Goal: Transaction & Acquisition: Purchase product/service

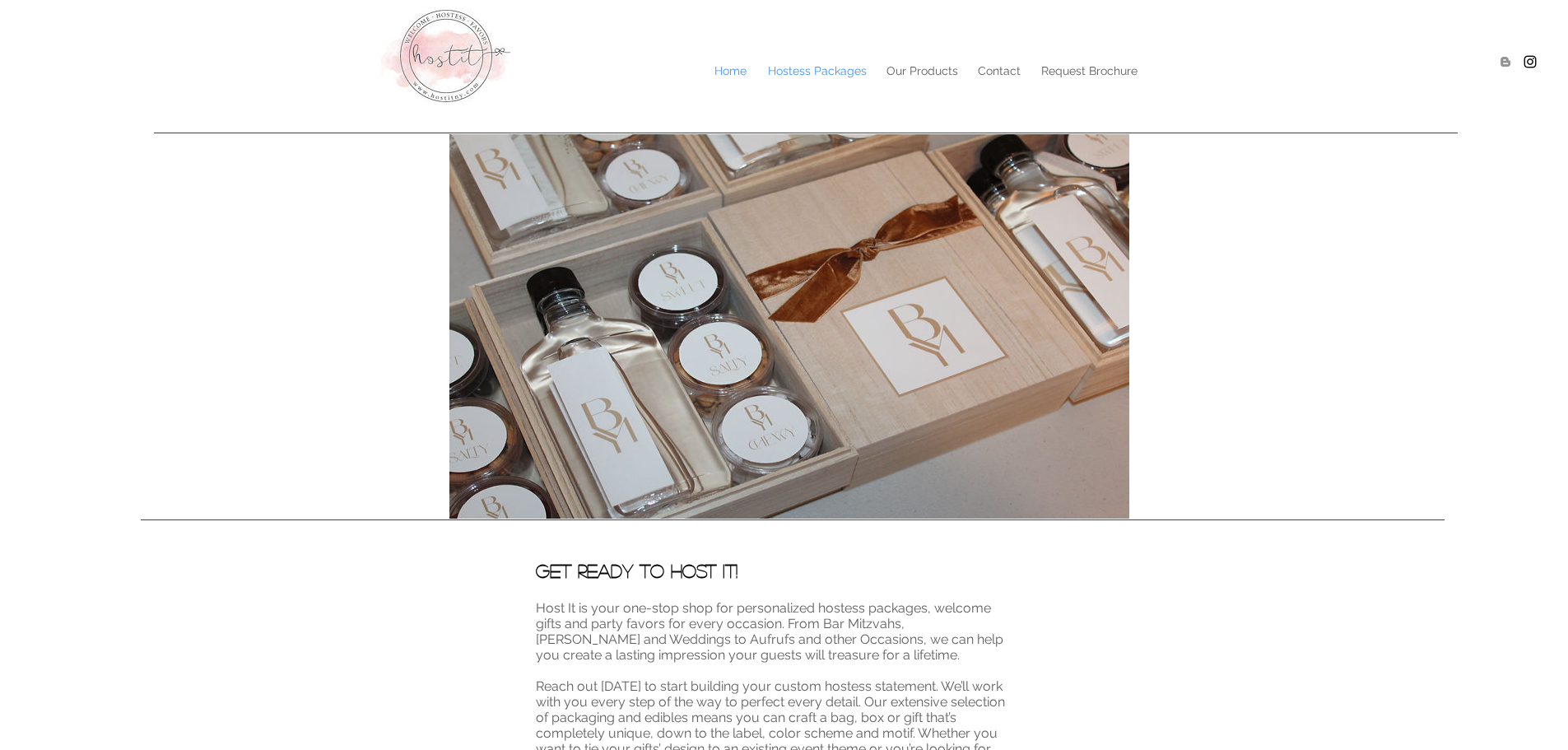
click at [793, 64] on p "Hostess Packages" at bounding box center [818, 71] width 115 height 24
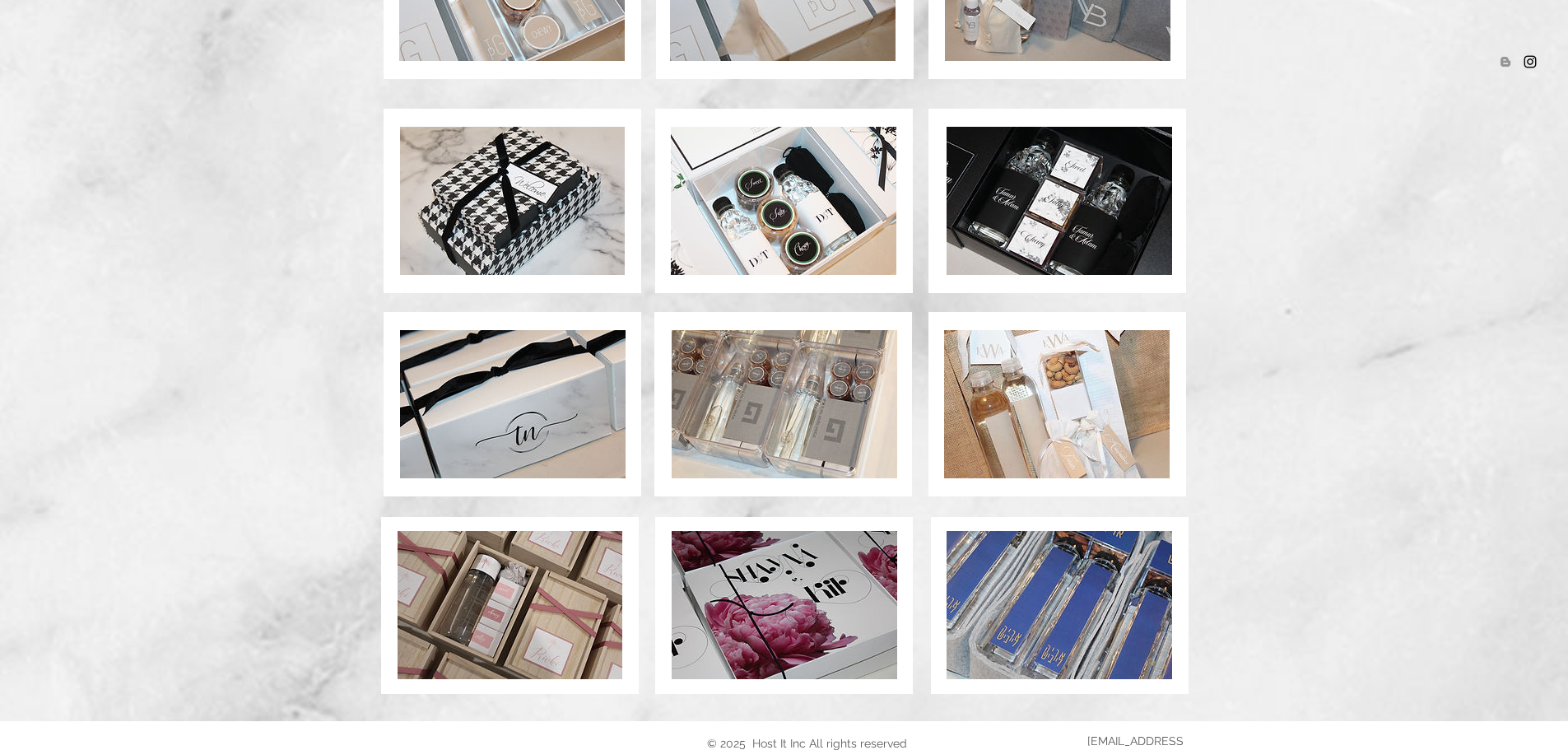
scroll to position [1063, 0]
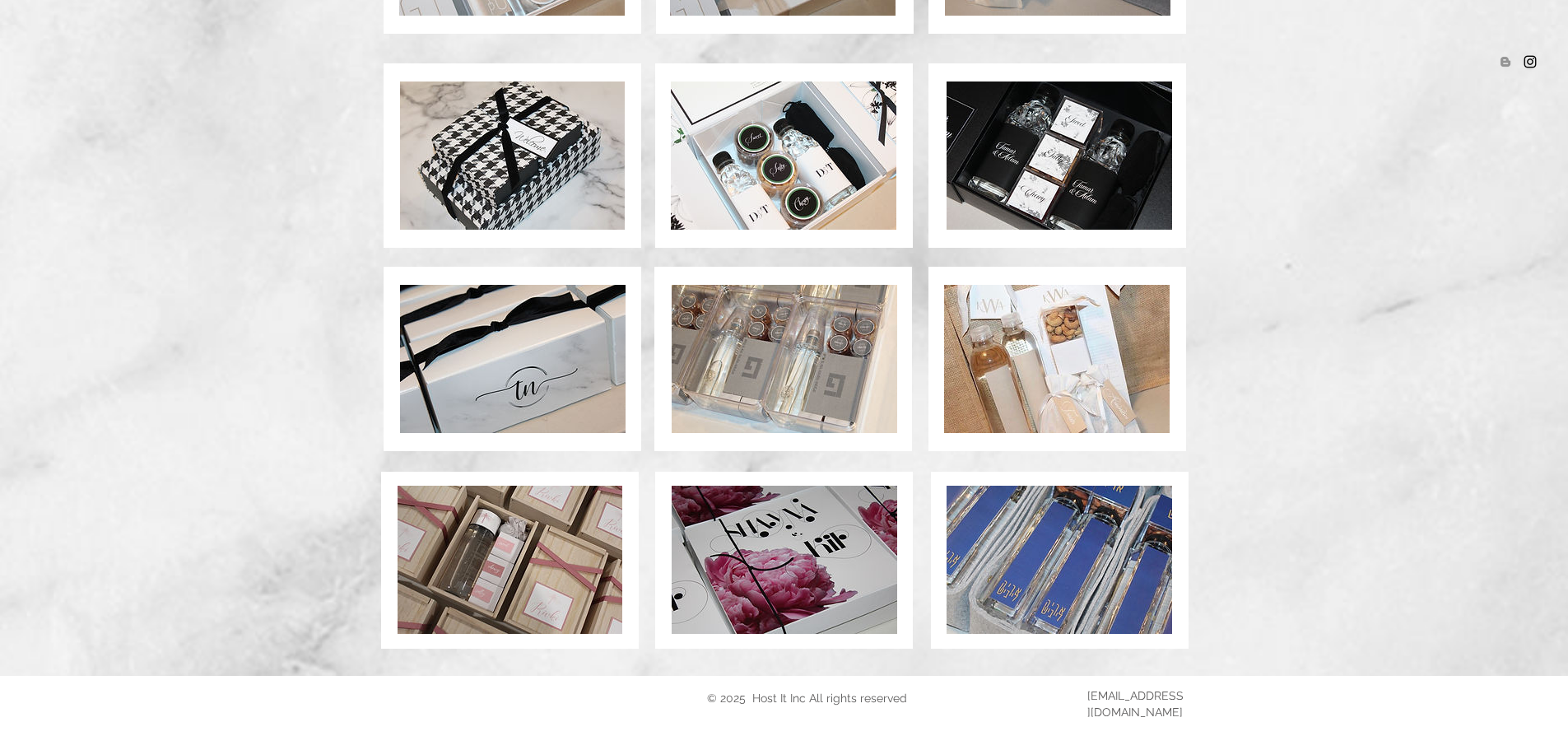
click at [812, 378] on img at bounding box center [784, 359] width 226 height 148
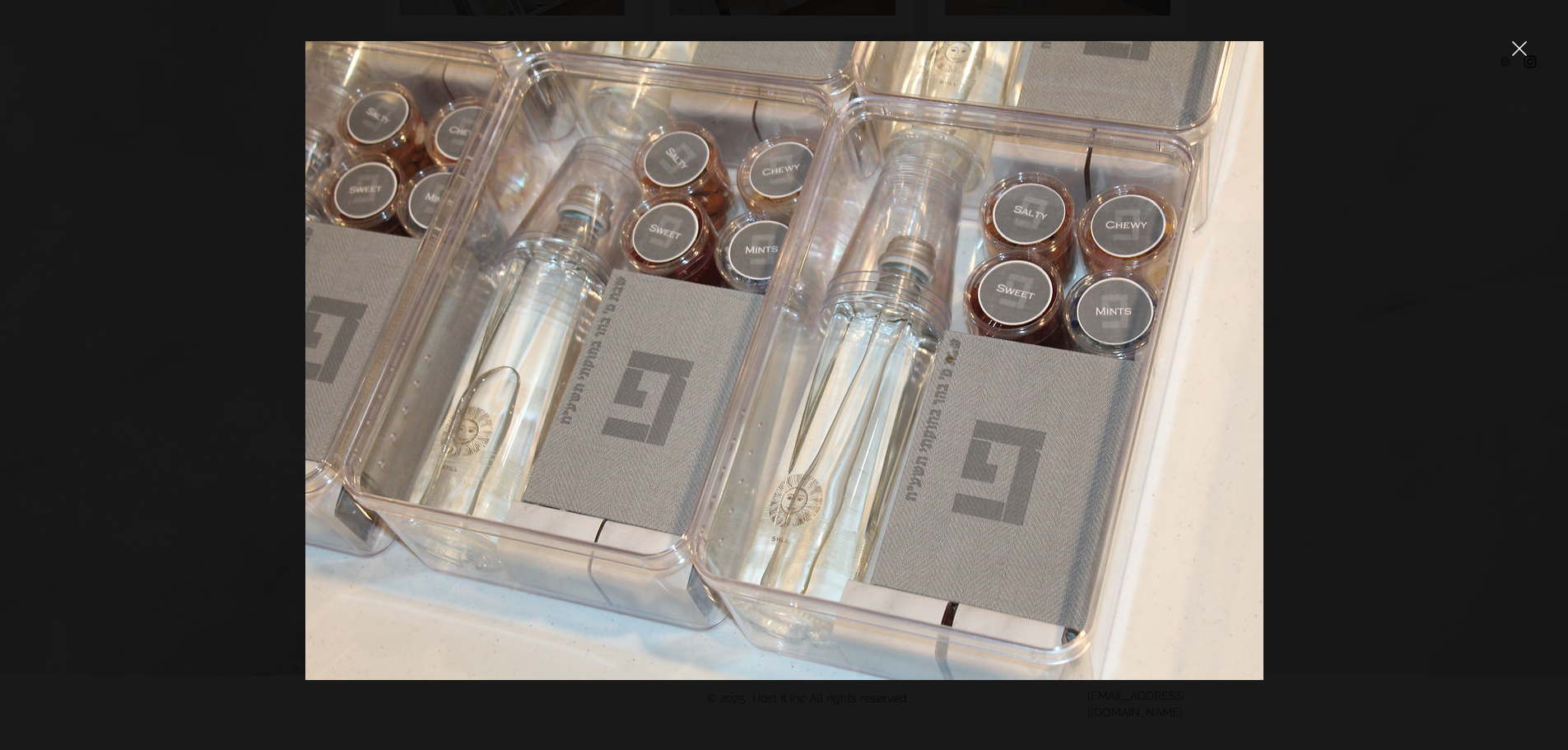
click at [61, 66] on div at bounding box center [784, 375] width 1568 height 750
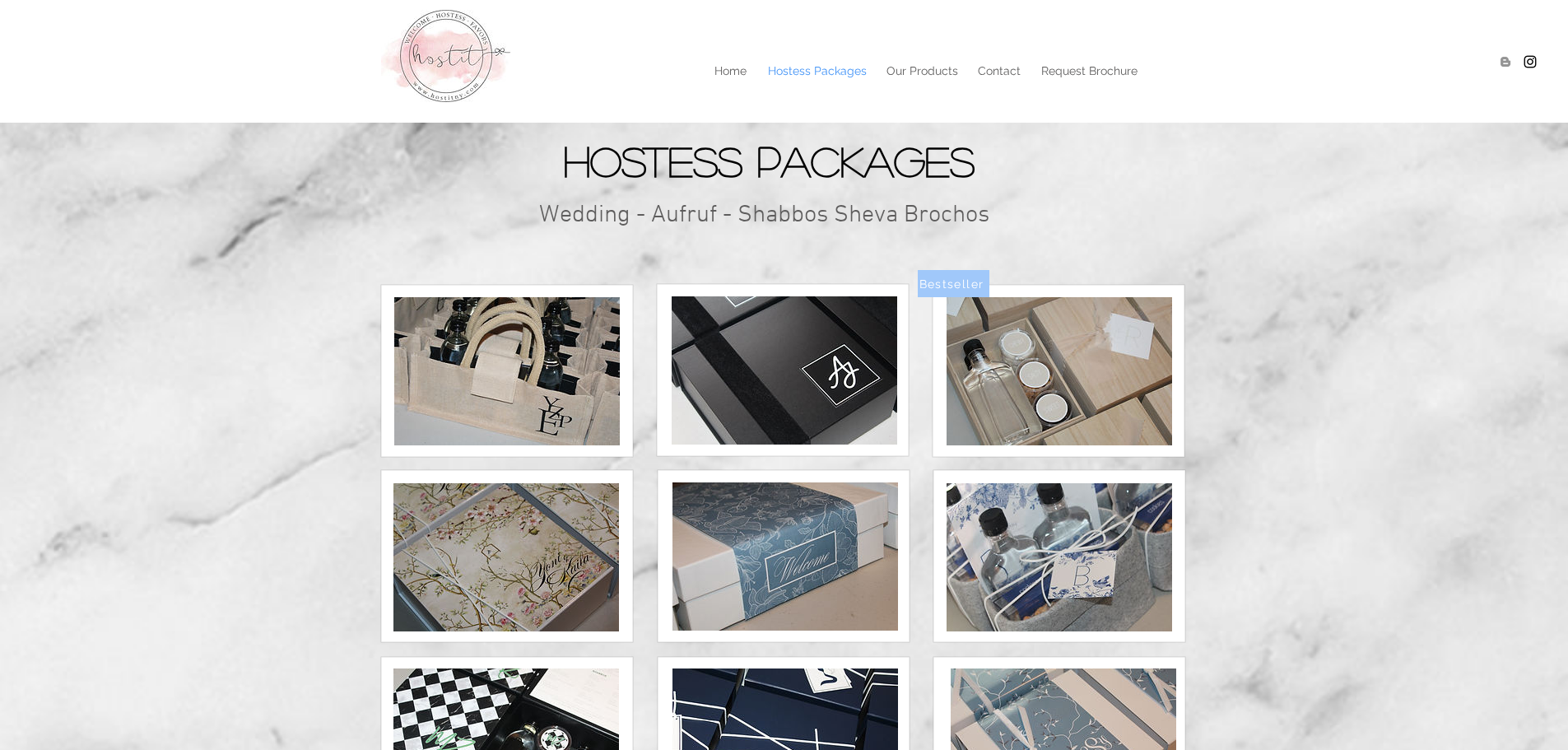
scroll to position [1063, 0]
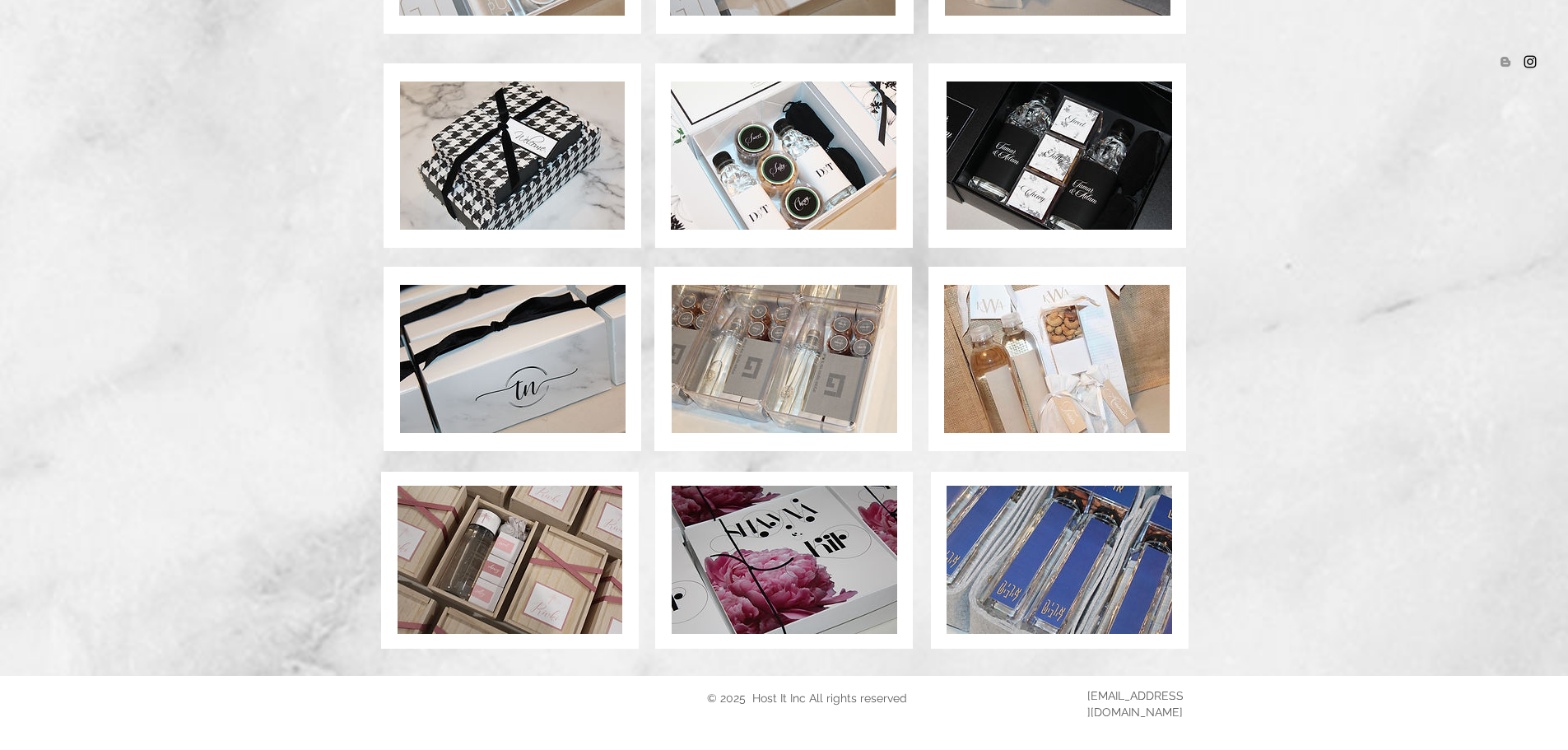
click at [61, 66] on div at bounding box center [784, 363] width 1568 height 628
